Goal: Download file/media

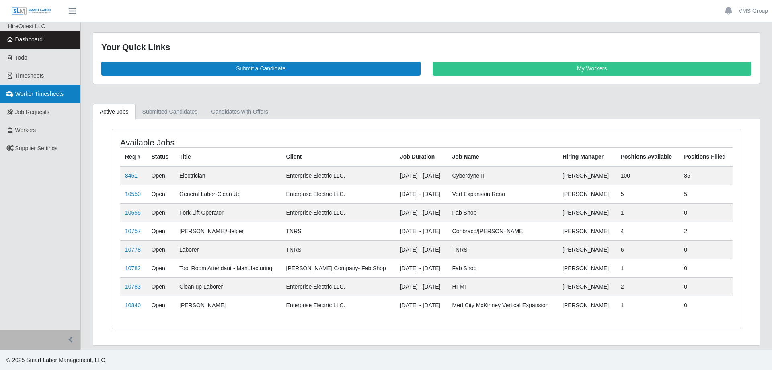
click at [64, 99] on link "Worker Timesheets" at bounding box center [40, 94] width 80 height 18
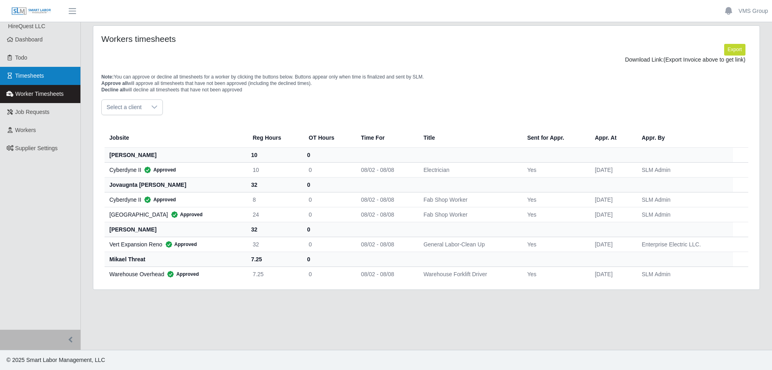
click at [51, 78] on link "Timesheets" at bounding box center [40, 76] width 80 height 18
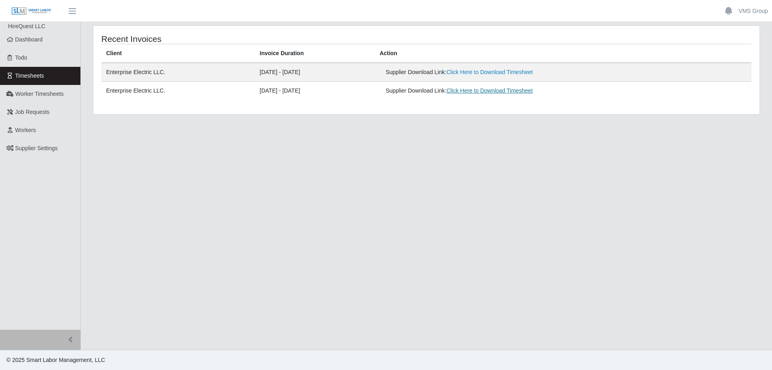
click at [489, 91] on link "Click Here to Download Timesheet" at bounding box center [490, 90] width 87 height 6
click at [202, 147] on main "Recent Invoices Client Invoice Duration Action Enterprise Electric LLC. 08/02/2…" at bounding box center [427, 186] width 692 height 328
click at [482, 72] on link "Click Here to Download Timesheet" at bounding box center [490, 72] width 87 height 6
